Goal: Complete application form

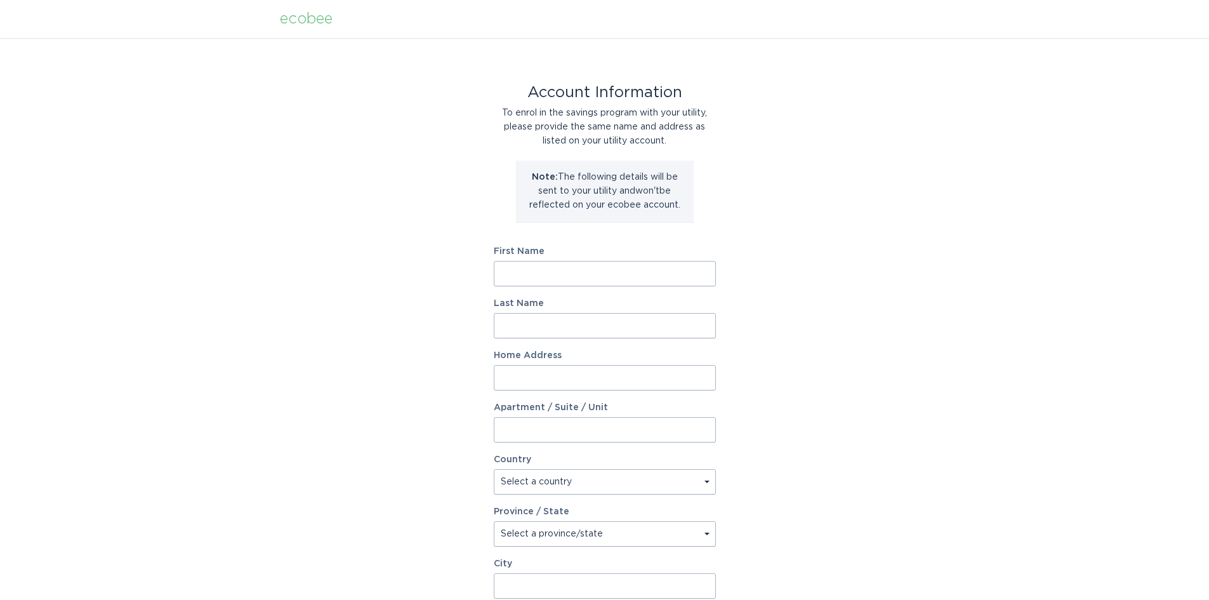
click at [536, 278] on input "First Name" at bounding box center [605, 273] width 222 height 25
type input "[PERSON_NAME]"
type input "[STREET_ADDRESS]"
select select "US"
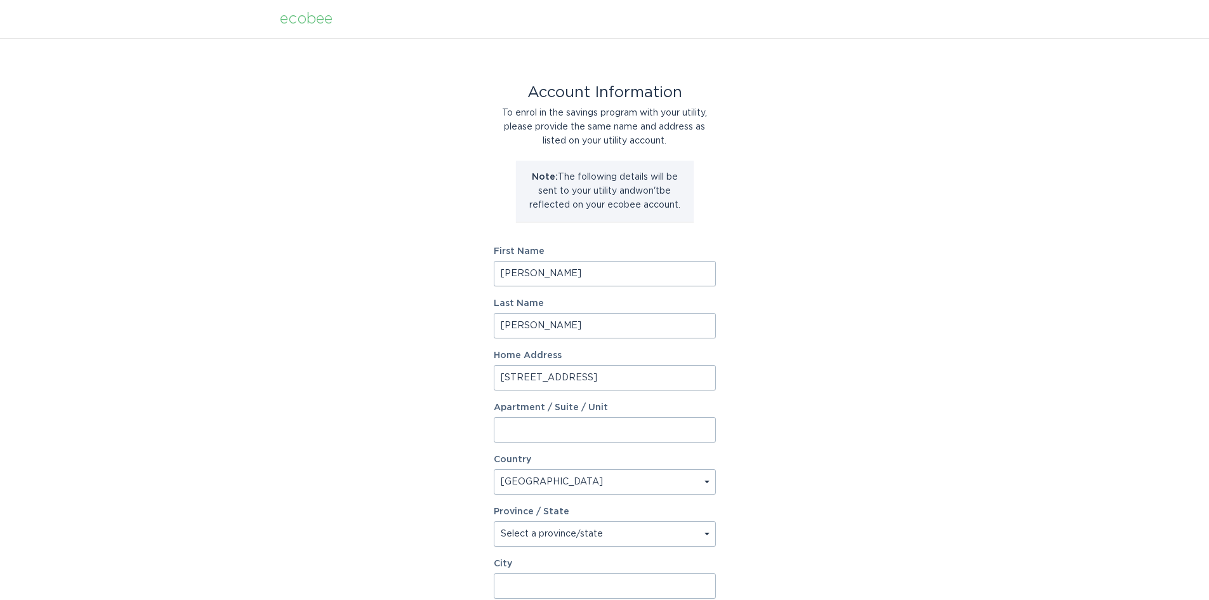
type input "[GEOGRAPHIC_DATA]"
type input "27607"
select select "NC"
drag, startPoint x: 589, startPoint y: 378, endPoint x: 476, endPoint y: 361, distance: 114.2
click at [476, 361] on div "Account Information To enrol in the savings program with your utility, please p…" at bounding box center [604, 388] width 1209 height 701
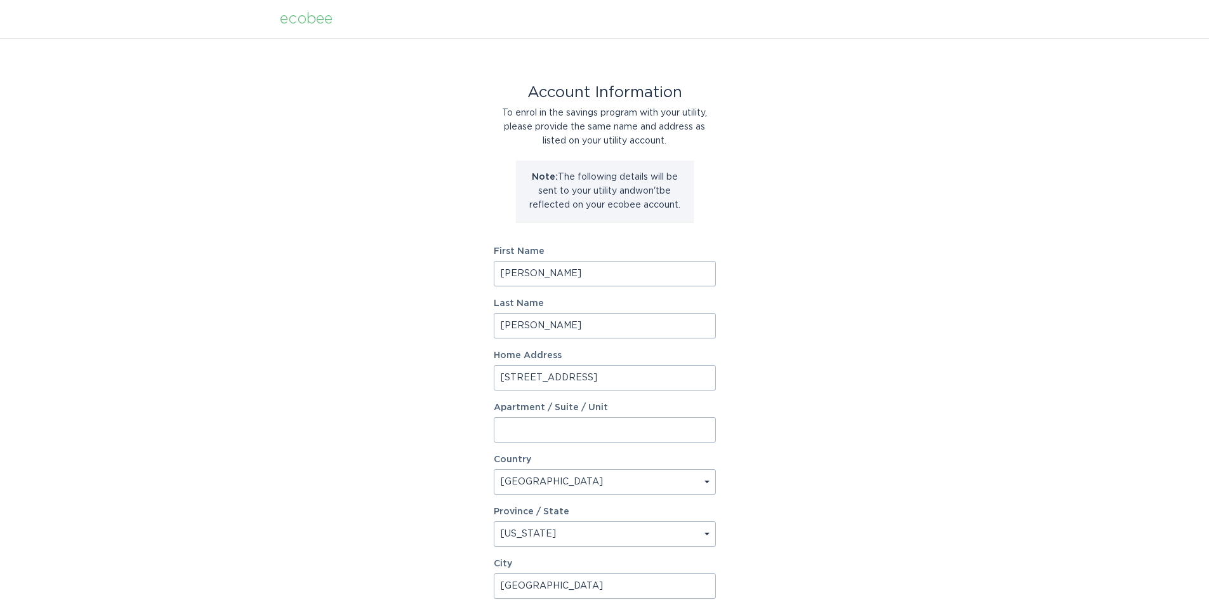
type input "[STREET_ADDRESS][PERSON_NAME]"
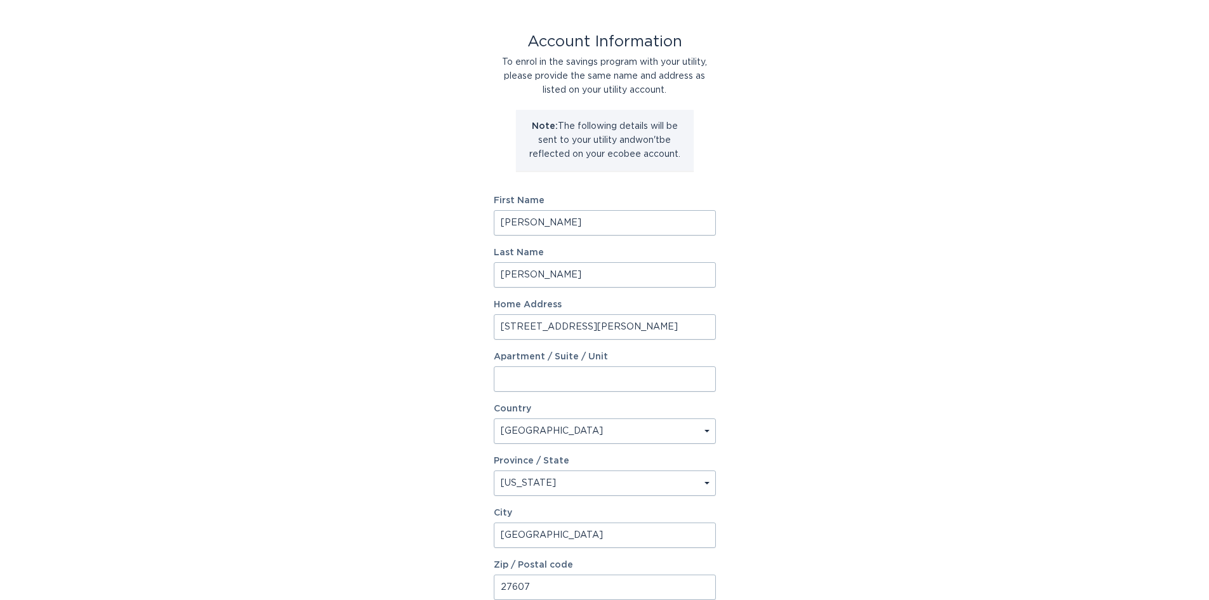
scroll to position [173, 0]
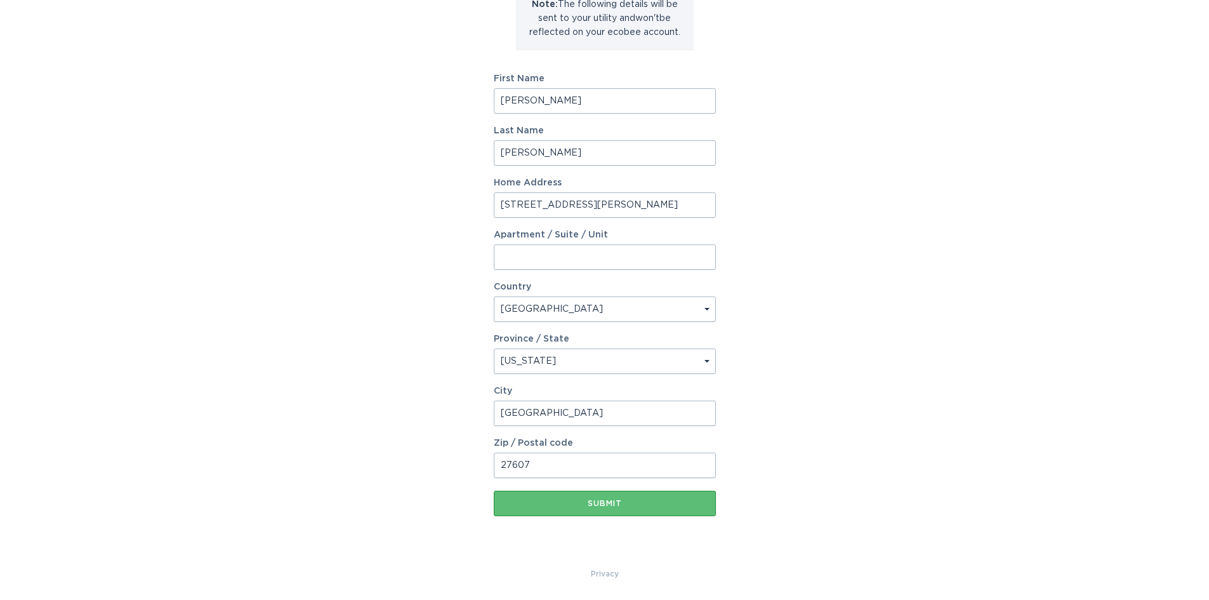
click at [534, 264] on input "Apartment / Suite / Unit" at bounding box center [605, 256] width 222 height 25
type input "21"
drag, startPoint x: 547, startPoint y: 415, endPoint x: 429, endPoint y: 401, distance: 119.6
click at [429, 401] on div "Account Information To enrol in the savings program with your utility, please p…" at bounding box center [604, 215] width 1209 height 701
type input "Pinehurst"
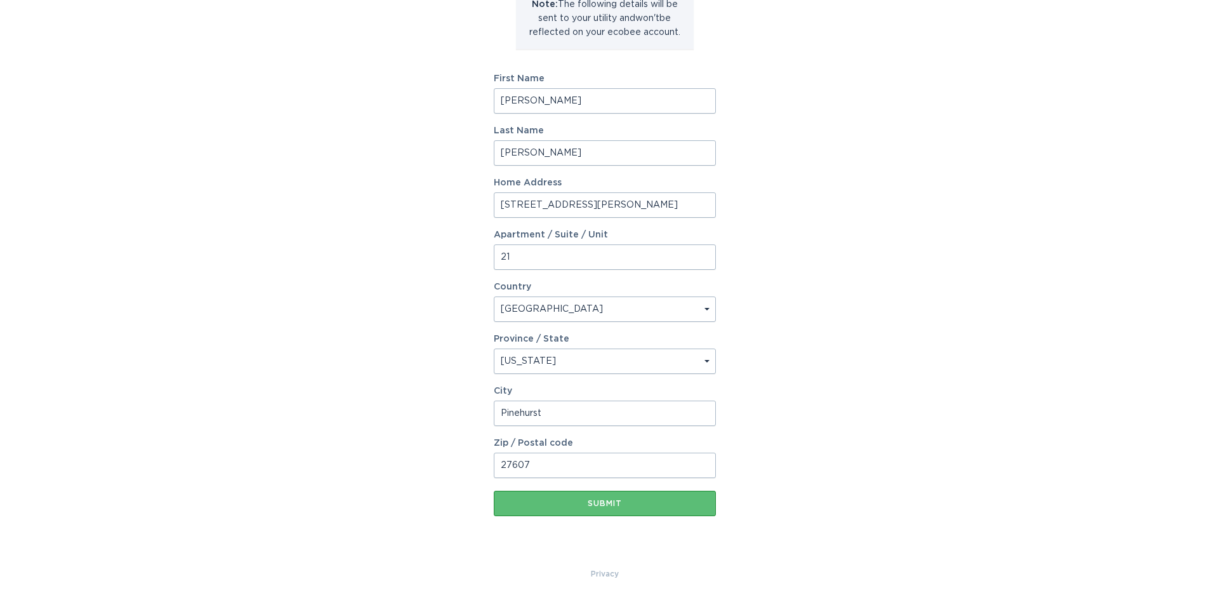
click at [558, 469] on input "27607" at bounding box center [605, 465] width 222 height 25
type input "28374"
click at [501, 258] on input "21" at bounding box center [605, 256] width 222 height 25
type input "Unit 21"
click at [597, 509] on button "Submit" at bounding box center [605, 503] width 222 height 25
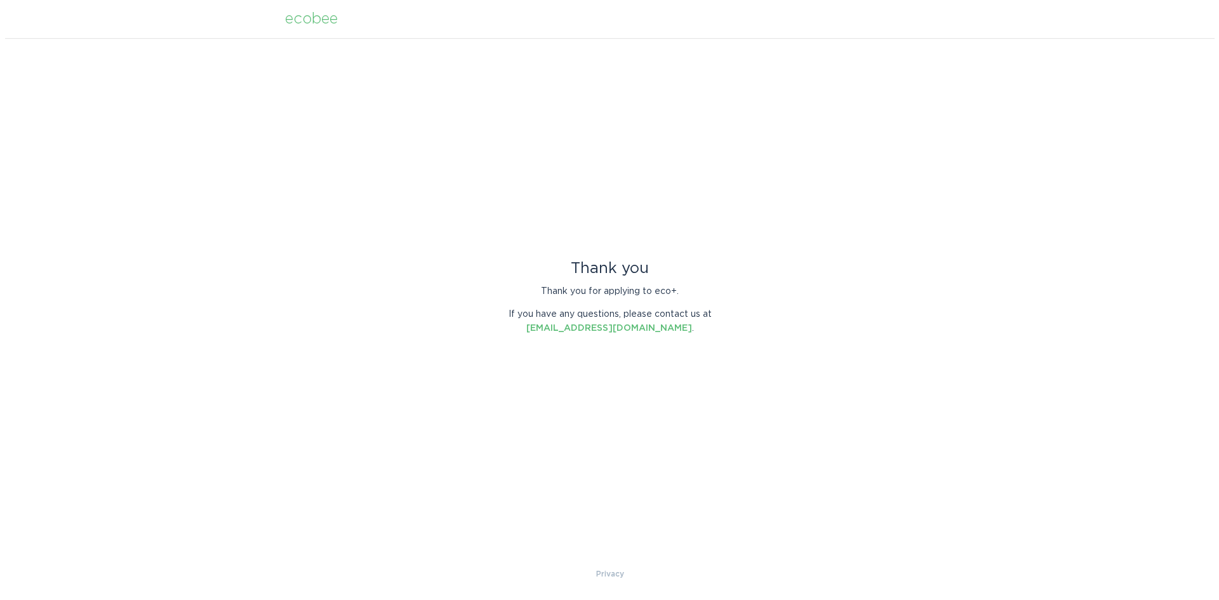
scroll to position [0, 0]
